Goal: Task Accomplishment & Management: Manage account settings

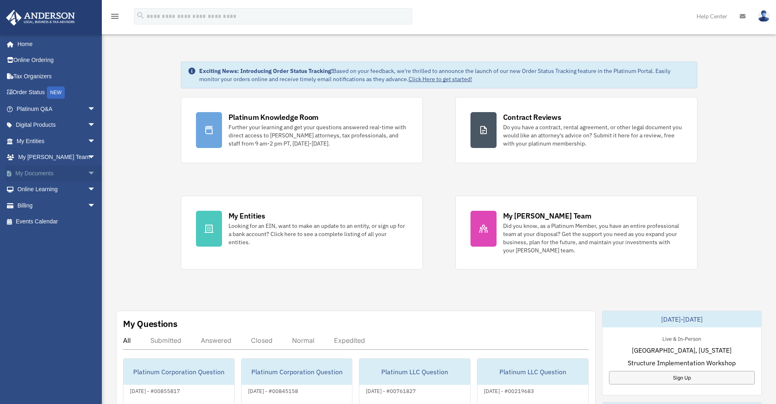
click at [44, 174] on link "My Documents arrow_drop_down" at bounding box center [57, 173] width 102 height 16
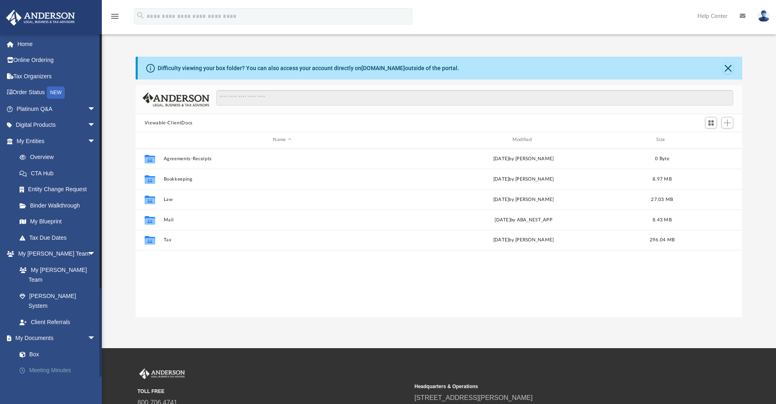
scroll to position [179, 601]
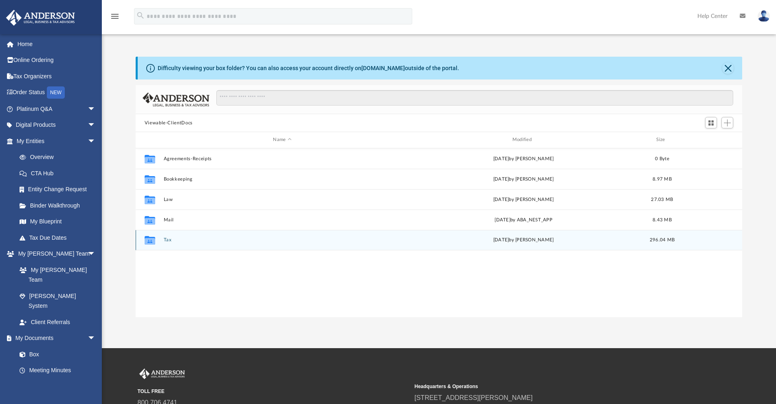
click at [162, 242] on div "Collaborated Folder Tax [DATE] by [PERSON_NAME] 296.04 MB" at bounding box center [439, 240] width 607 height 20
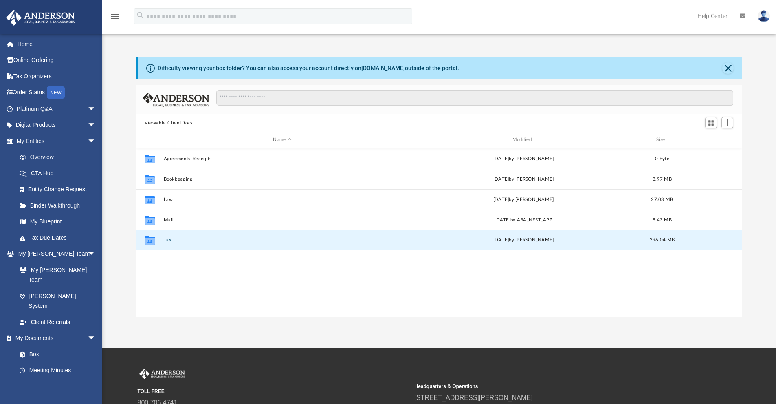
click at [164, 239] on button "Tax" at bounding box center [282, 239] width 238 height 5
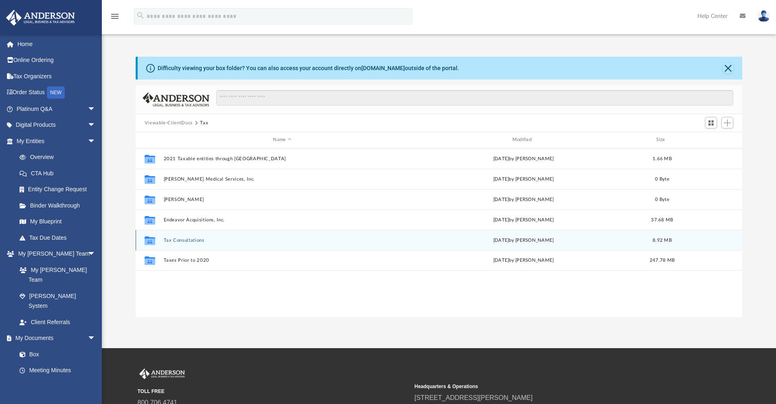
click at [181, 240] on button "Tax Consultations" at bounding box center [282, 240] width 238 height 5
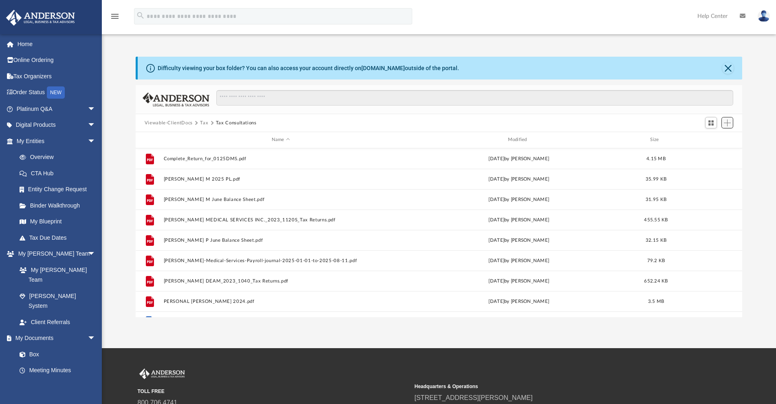
click at [723, 121] on button "Add" at bounding box center [728, 122] width 12 height 11
click at [714, 138] on li "Upload" at bounding box center [716, 139] width 26 height 9
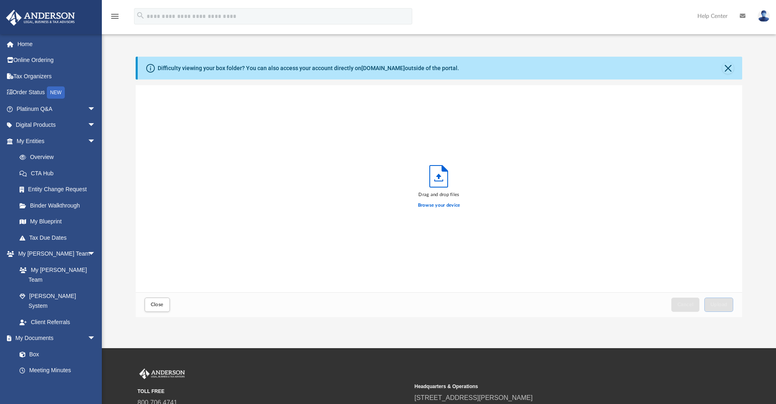
scroll to position [200, 601]
click at [725, 305] on span "Upload" at bounding box center [719, 304] width 17 height 5
click at [152, 308] on button "Close" at bounding box center [157, 304] width 25 height 14
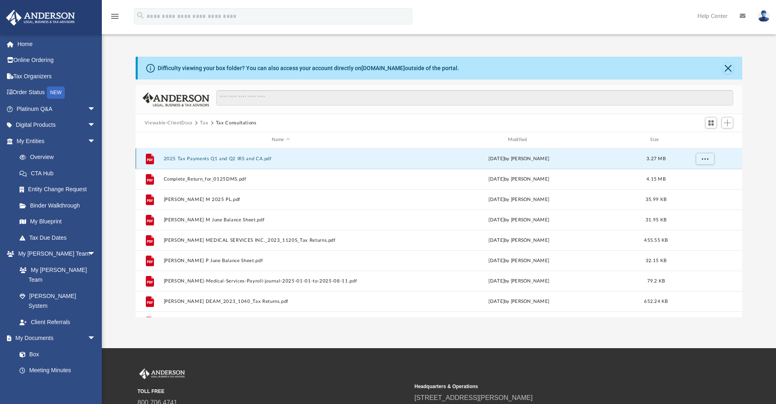
click at [193, 158] on button "2025 Tax Payments Q1 and Q2 IRS and CA.pdf" at bounding box center [280, 158] width 235 height 5
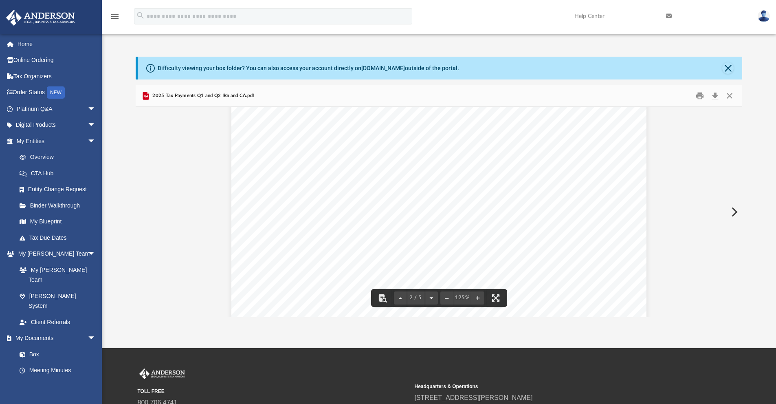
scroll to position [815, 0]
click at [725, 68] on div "Difficulty viewing your box folder? You can also access your account directly o…" at bounding box center [440, 68] width 605 height 23
click at [725, 68] on button "Close" at bounding box center [727, 67] width 11 height 11
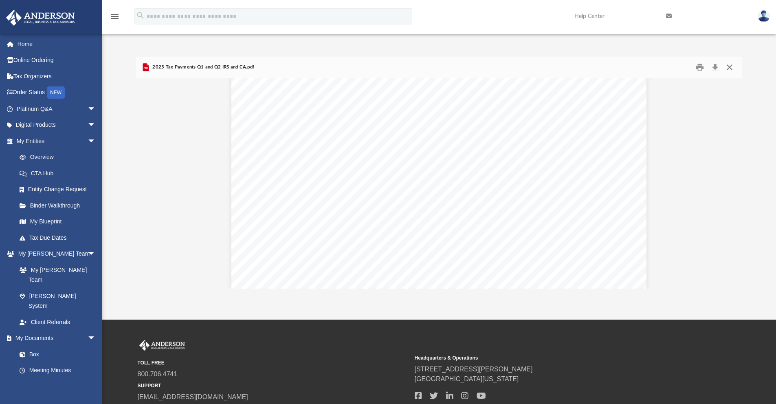
click at [729, 67] on button "Close" at bounding box center [729, 67] width 15 height 13
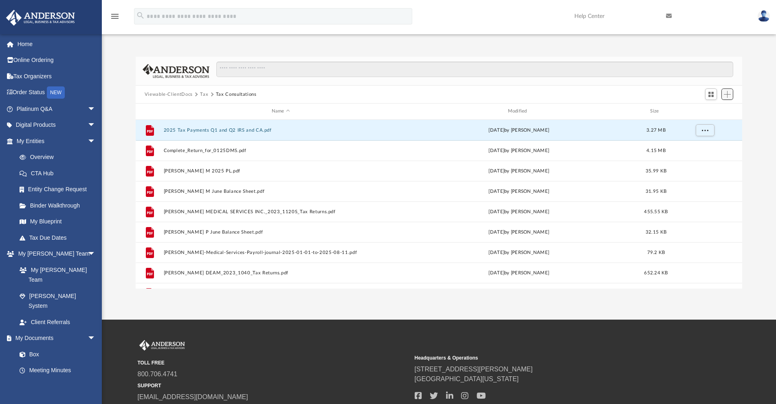
click at [726, 96] on span "Add" at bounding box center [727, 94] width 7 height 7
click at [718, 108] on li "Upload" at bounding box center [716, 110] width 26 height 9
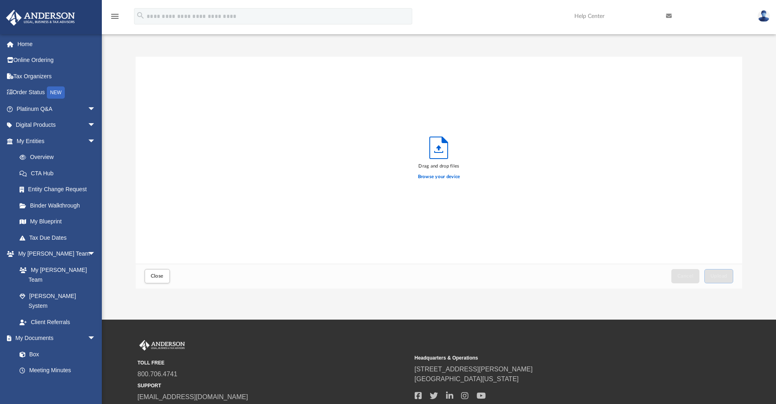
scroll to position [200, 601]
click at [449, 178] on label "Browse your device" at bounding box center [439, 176] width 42 height 7
click at [0, 0] on input "Browse your device" at bounding box center [0, 0] width 0 height 0
click at [727, 275] on span "Upload" at bounding box center [719, 275] width 17 height 5
click at [160, 274] on span "Close" at bounding box center [157, 275] width 13 height 5
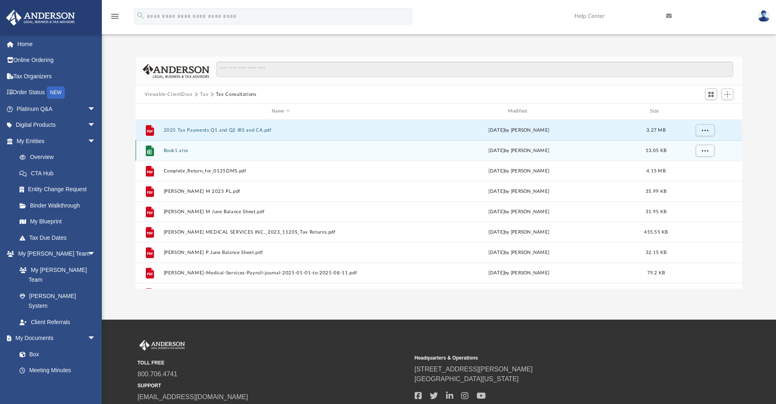
click at [177, 150] on button "Book1.xlsx" at bounding box center [280, 150] width 235 height 5
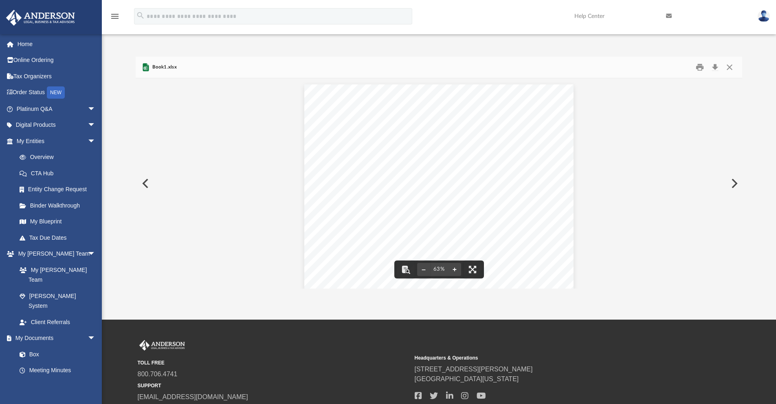
click at [455, 271] on button "File preview" at bounding box center [454, 269] width 13 height 18
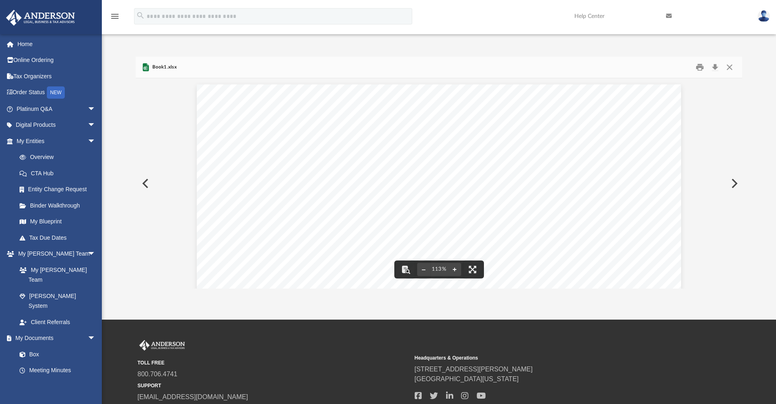
click at [455, 271] on button "File preview" at bounding box center [454, 269] width 13 height 18
click at [456, 267] on button "File preview" at bounding box center [454, 269] width 13 height 18
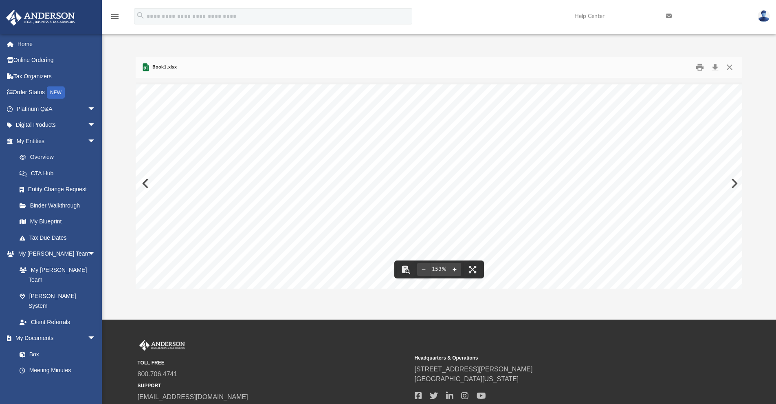
click at [456, 267] on button "File preview" at bounding box center [454, 269] width 13 height 18
click at [423, 269] on button "File preview" at bounding box center [423, 269] width 13 height 18
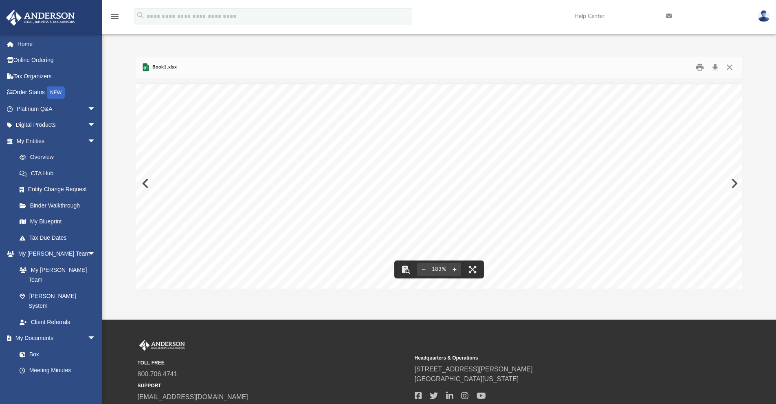
click at [423, 269] on button "File preview" at bounding box center [423, 269] width 13 height 18
